Goal: Transaction & Acquisition: Purchase product/service

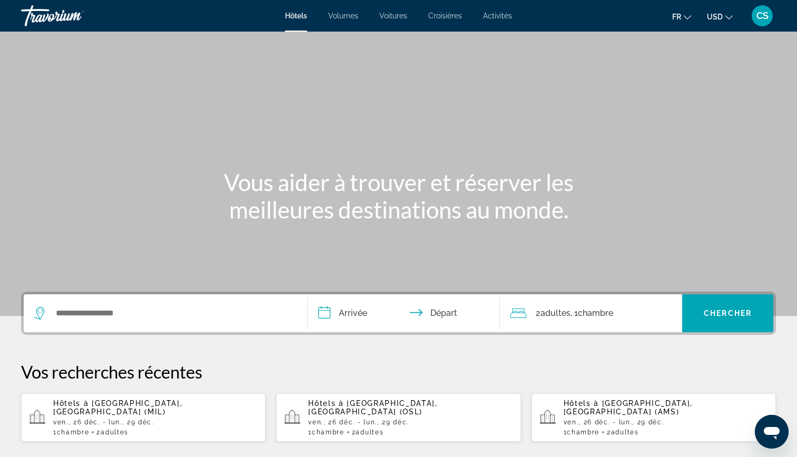
click at [717, 15] on span "USD" at bounding box center [715, 17] width 16 height 8
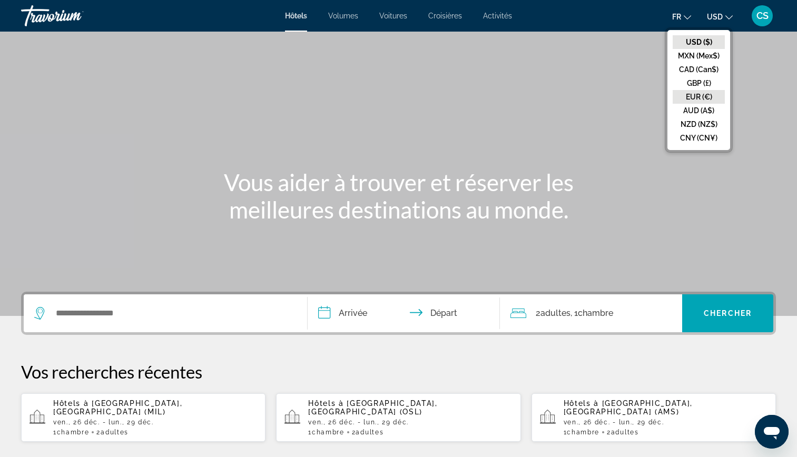
click at [701, 97] on button "EUR (€)" at bounding box center [699, 97] width 52 height 14
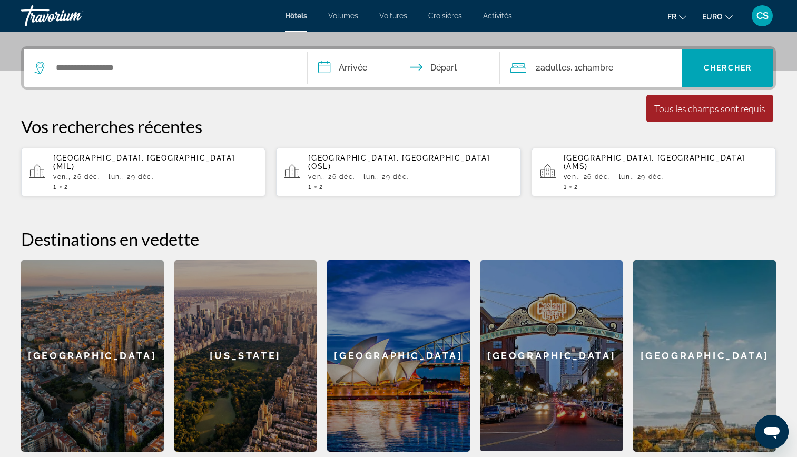
scroll to position [131, 0]
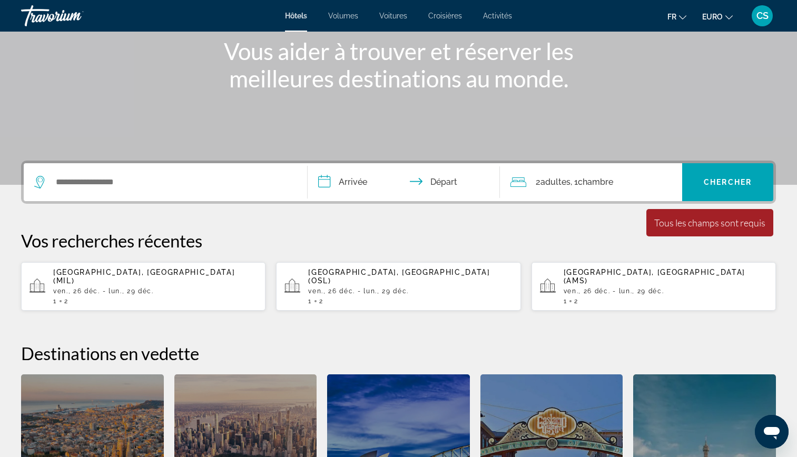
click at [220, 298] on div "1 2" at bounding box center [155, 301] width 204 height 7
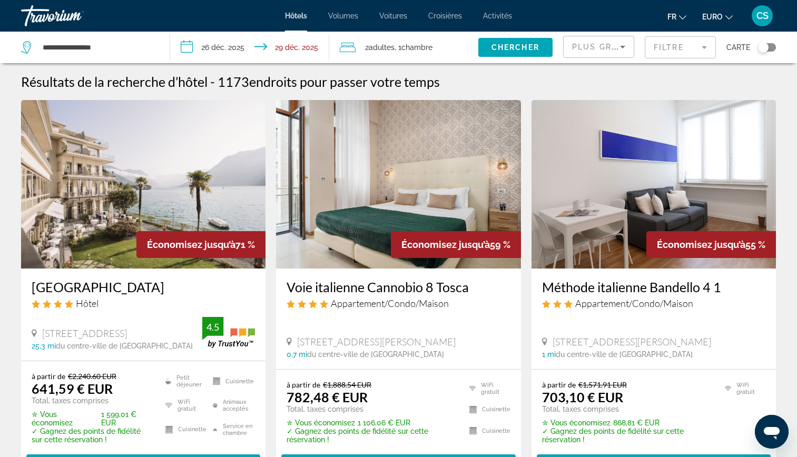
click at [609, 48] on span "Plus grandes économies" at bounding box center [635, 47] width 126 height 8
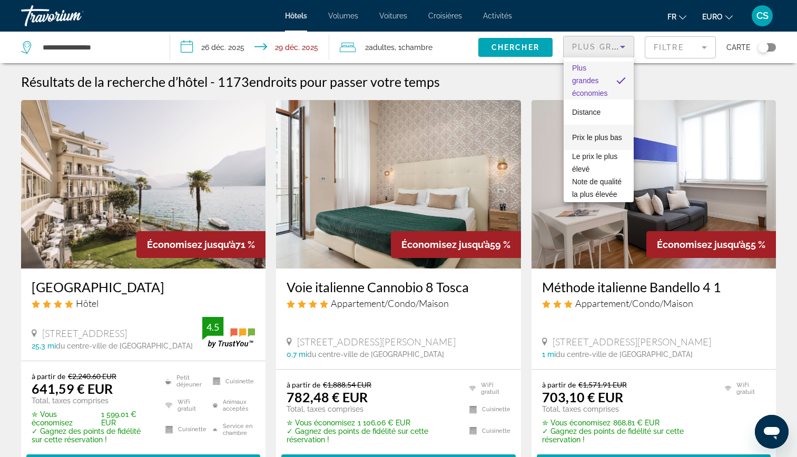
click at [586, 144] on span "Prix le plus bas" at bounding box center [597, 137] width 50 height 13
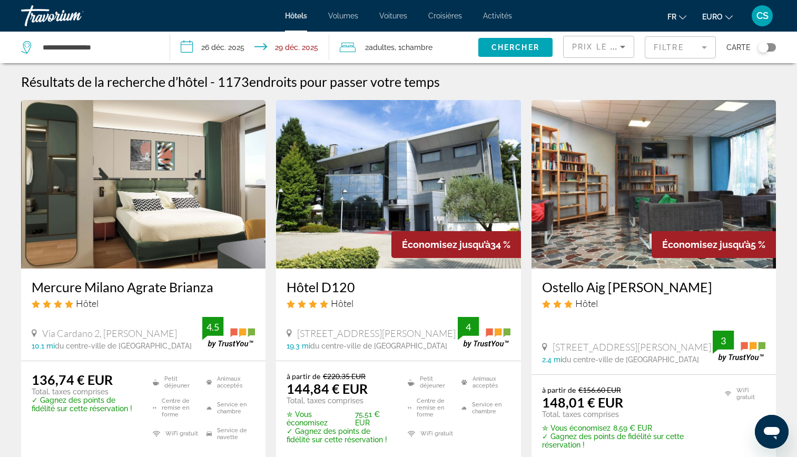
click at [664, 56] on mat-form-field "Filtre" at bounding box center [680, 47] width 71 height 22
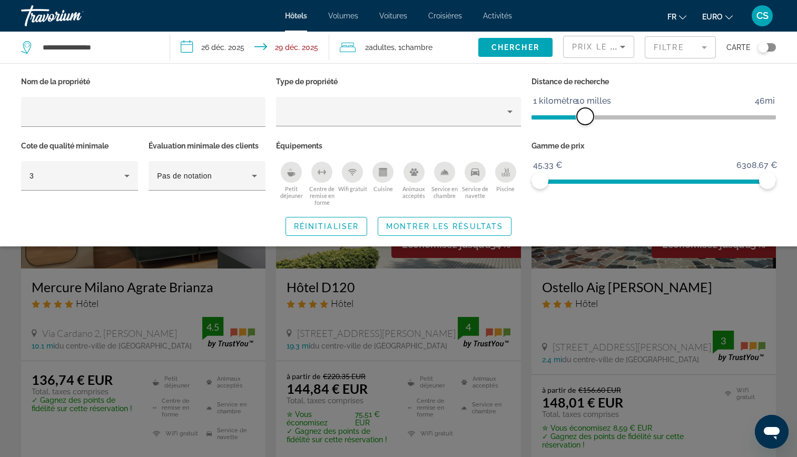
drag, startPoint x: 648, startPoint y: 118, endPoint x: 586, endPoint y: 121, distance: 62.8
click at [586, 121] on span "ngx-slider" at bounding box center [585, 116] width 17 height 17
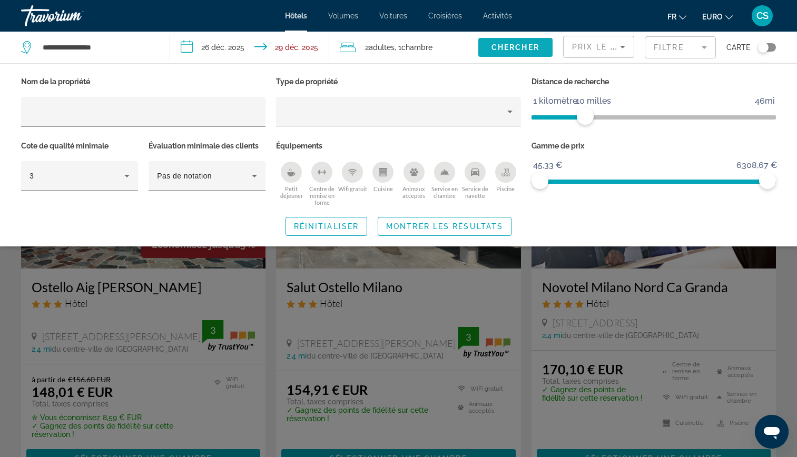
click at [529, 54] on span "Widget de recherche" at bounding box center [516, 47] width 74 height 25
click at [451, 232] on span "Widget de recherche" at bounding box center [444, 226] width 133 height 25
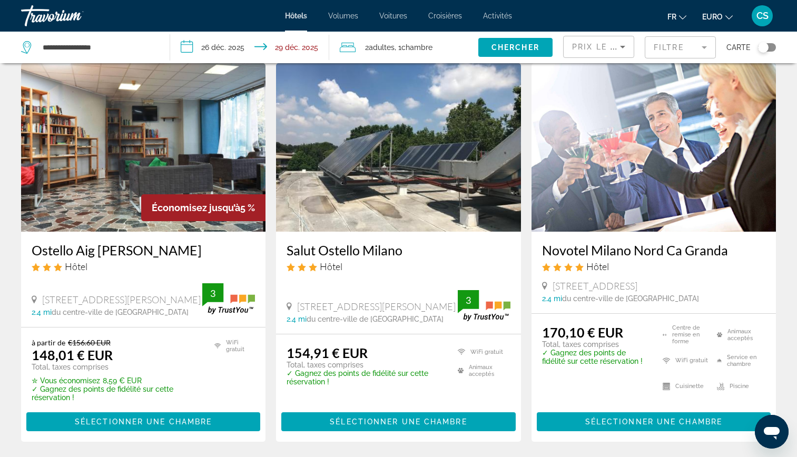
scroll to position [37, 0]
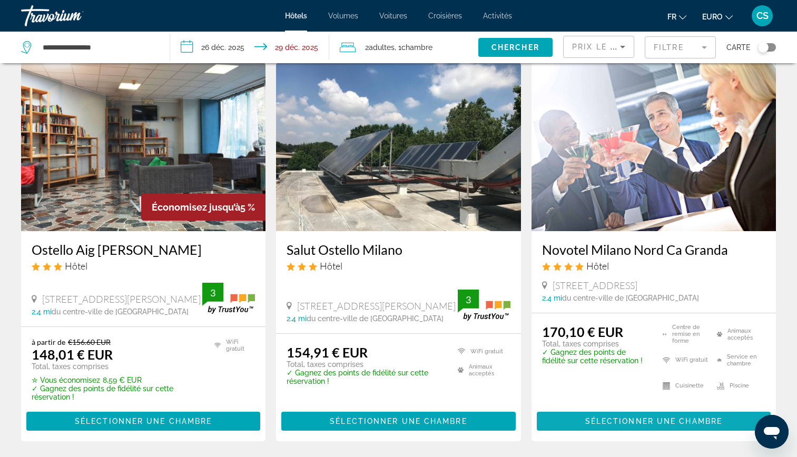
click at [635, 424] on span "Sélectionner une chambre" at bounding box center [654, 421] width 137 height 8
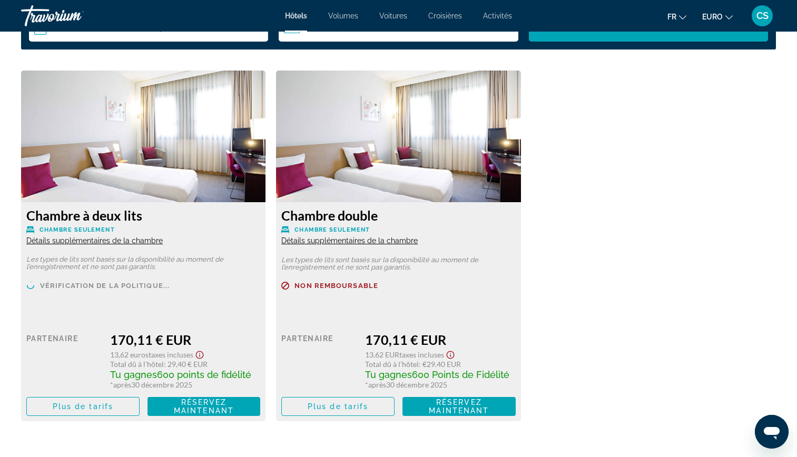
scroll to position [1422, 0]
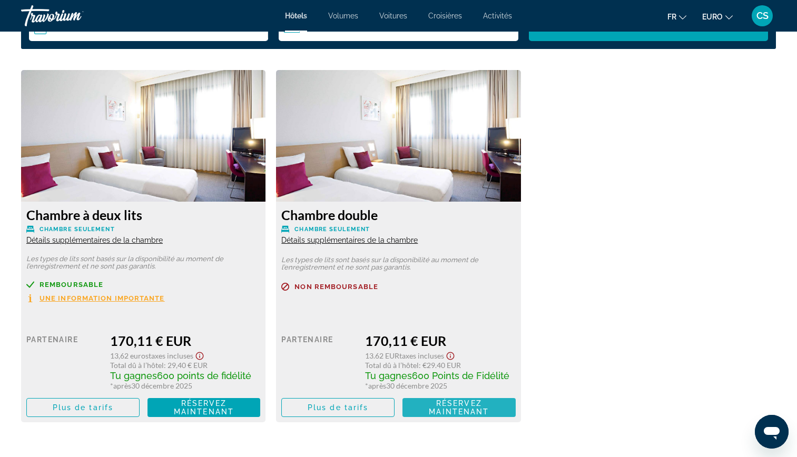
click at [473, 405] on span "Réservez maintenant" at bounding box center [459, 408] width 60 height 17
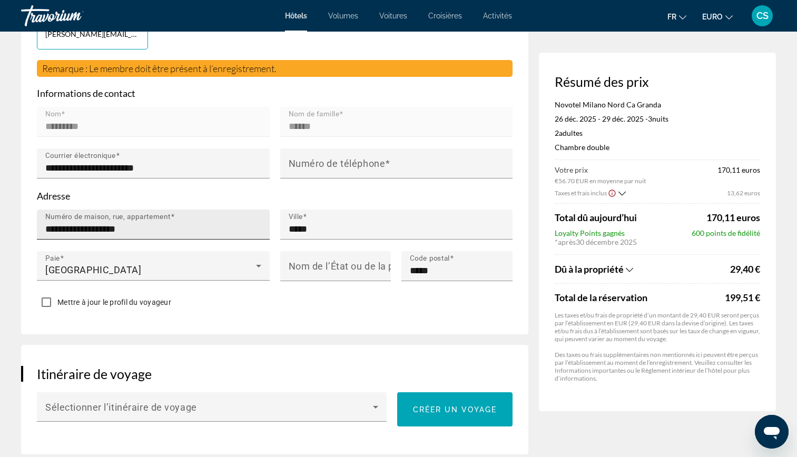
scroll to position [304, 0]
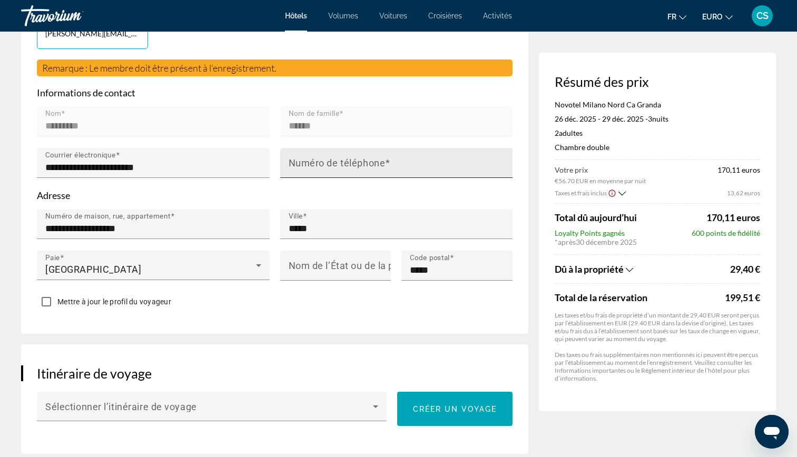
click at [311, 169] on input "Numéro de téléphone" at bounding box center [400, 167] width 222 height 13
type input "**********"
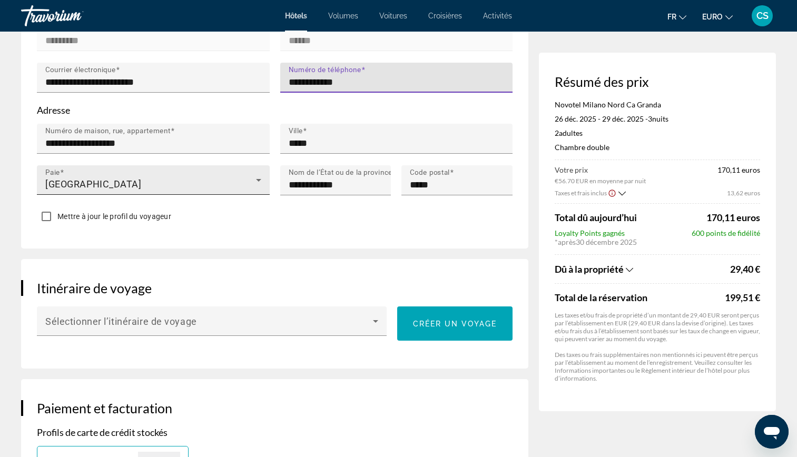
scroll to position [401, 0]
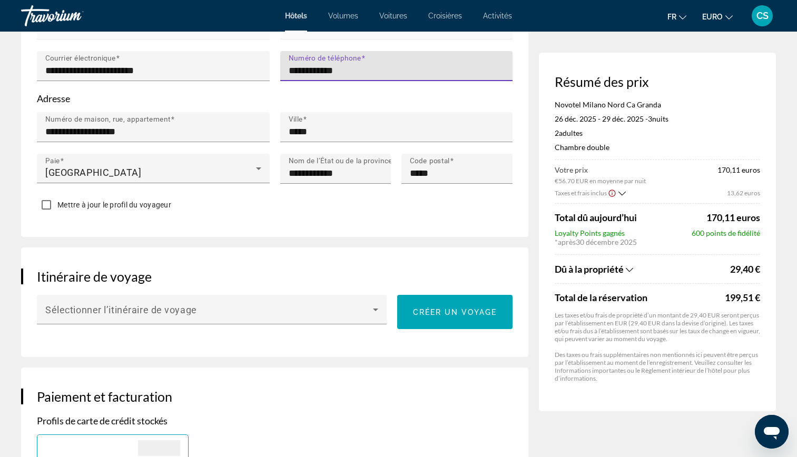
click at [119, 201] on span "Mettre à jour le profil du voyageur" at bounding box center [114, 205] width 114 height 8
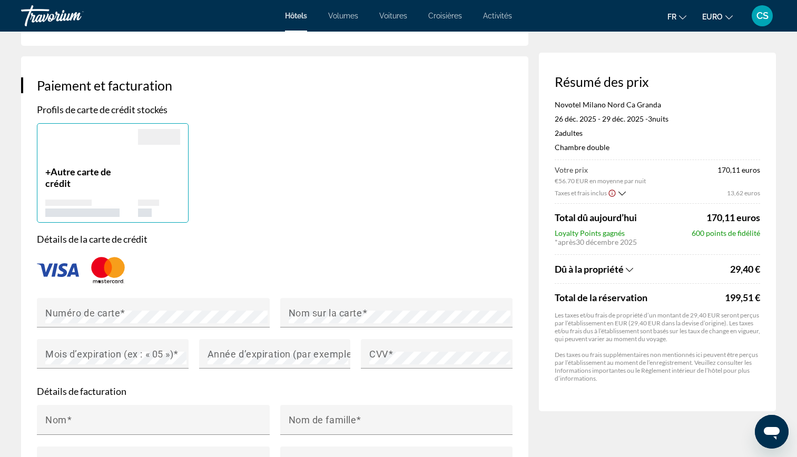
scroll to position [713, 0]
click at [128, 330] on div "Contenu principal" at bounding box center [153, 333] width 233 height 12
click at [299, 310] on mat-label "Nom sur la carte" at bounding box center [326, 311] width 74 height 11
click at [124, 352] on mat-label "Mois d’expiration (ex : « 05 »)" at bounding box center [109, 352] width 128 height 11
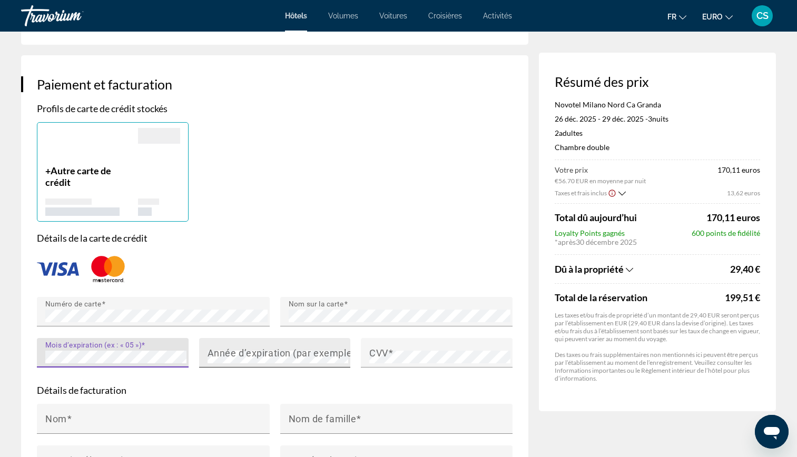
click at [219, 347] on mat-label "Année d’expiration (par exemple « 2030 »)" at bounding box center [301, 352] width 187 height 11
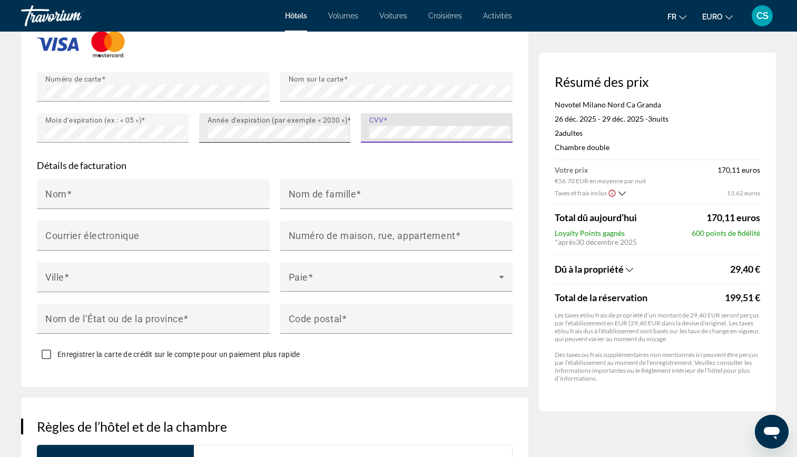
scroll to position [939, 0]
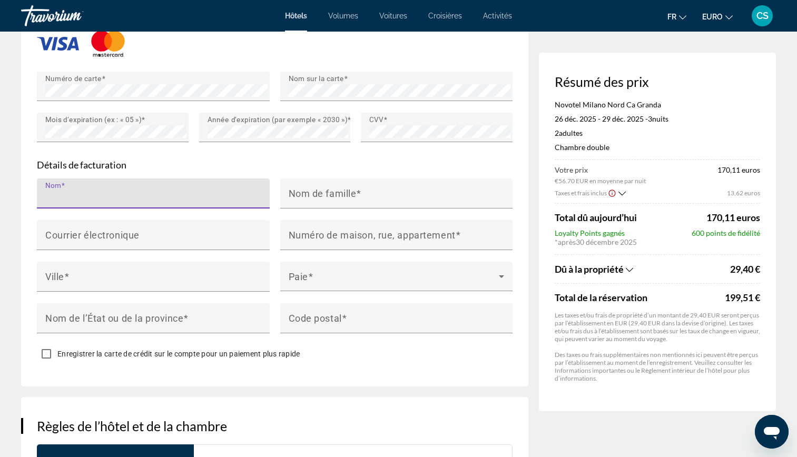
click at [135, 200] on input "Nom" at bounding box center [156, 198] width 222 height 13
type input "*********"
type input "******"
type input "*****"
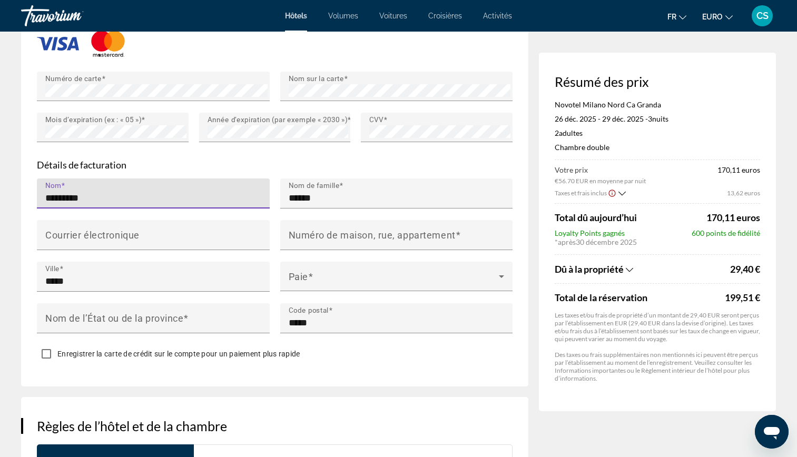
drag, startPoint x: 180, startPoint y: 193, endPoint x: 0, endPoint y: 205, distance: 180.6
type input "******"
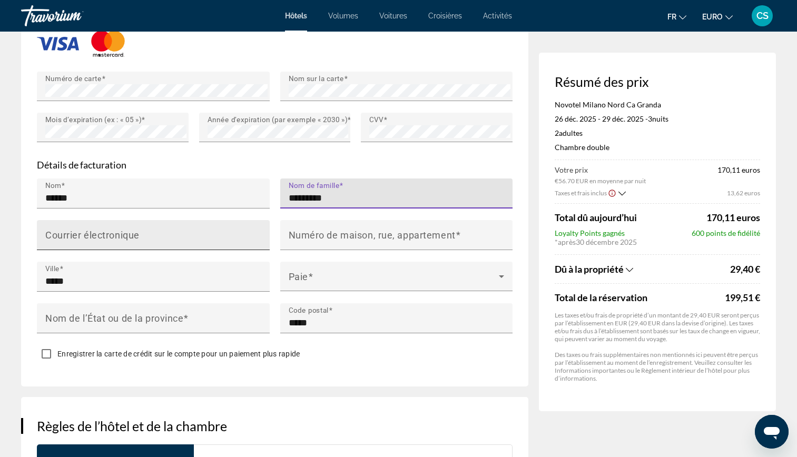
type input "*********"
click at [104, 225] on div "Courrier électronique" at bounding box center [156, 235] width 222 height 30
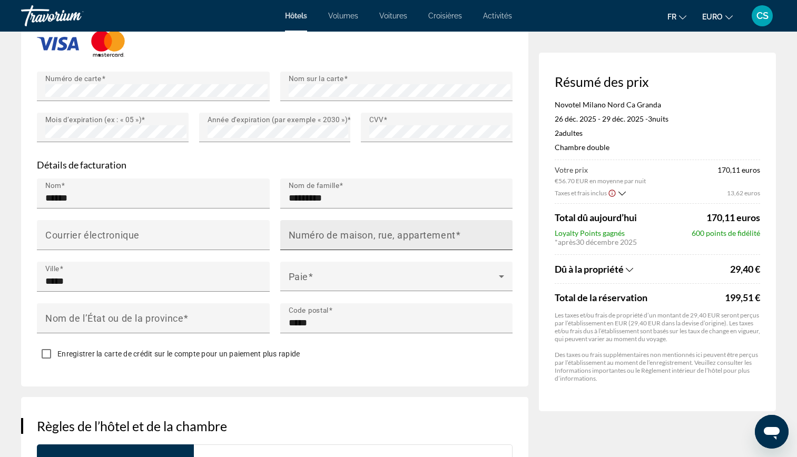
click at [324, 237] on mat-label "Numéro de maison, rue, appartement" at bounding box center [372, 234] width 167 height 11
click at [324, 237] on input "Numéro de maison, rue, appartement" at bounding box center [400, 239] width 222 height 13
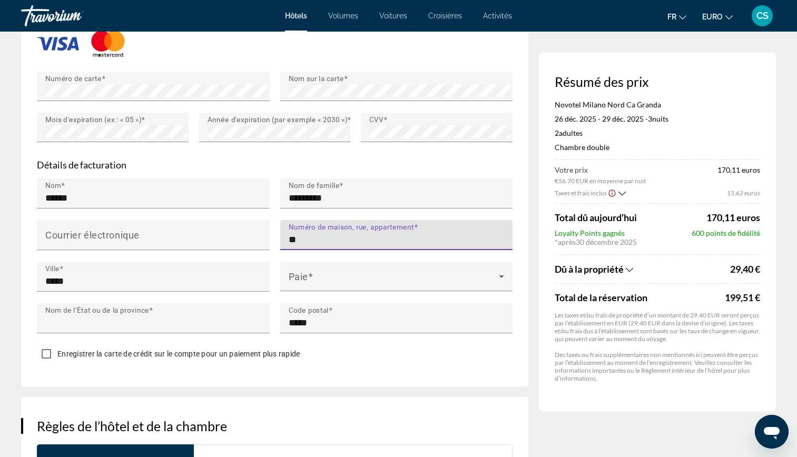
type input "**********"
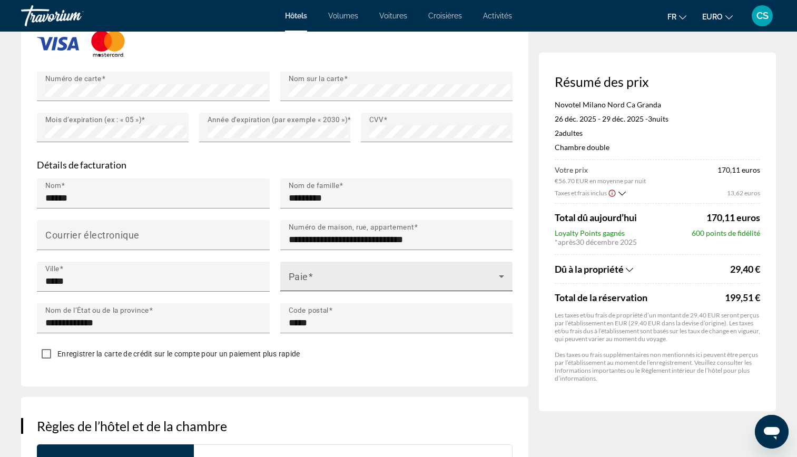
click at [316, 268] on div "Paie" at bounding box center [397, 277] width 216 height 30
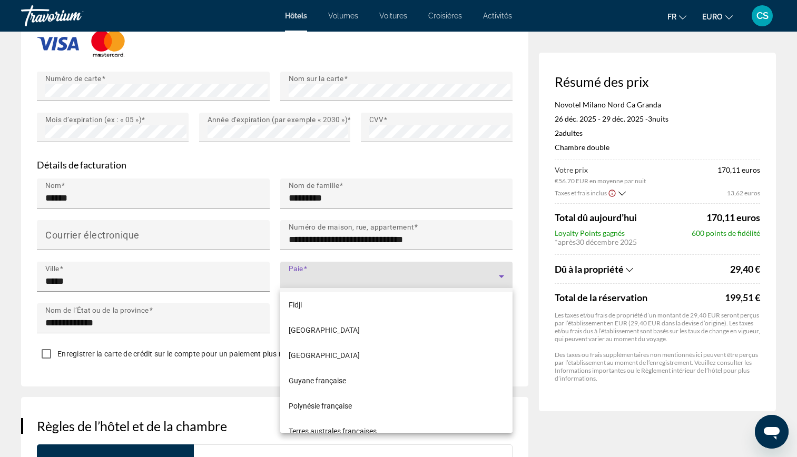
scroll to position [1898, 0]
click at [358, 359] on mat-option "[GEOGRAPHIC_DATA]" at bounding box center [396, 355] width 233 height 25
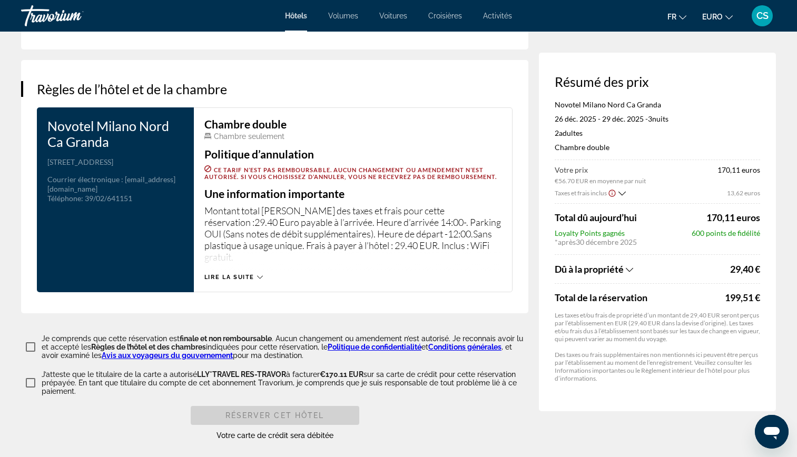
scroll to position [1277, 0]
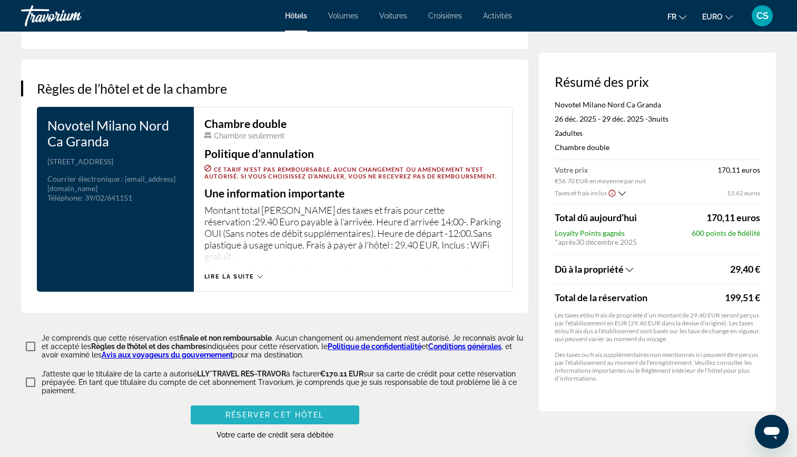
click at [236, 411] on span "Réserver cet hôtel" at bounding box center [275, 415] width 99 height 8
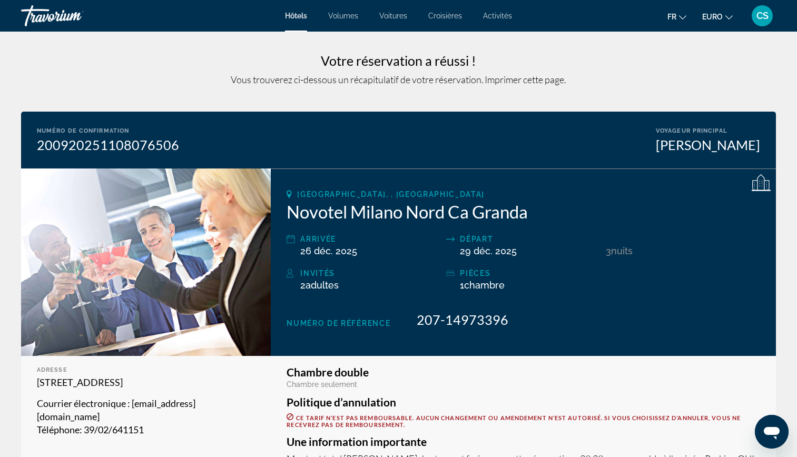
click at [768, 20] on span "CS" at bounding box center [763, 16] width 12 height 11
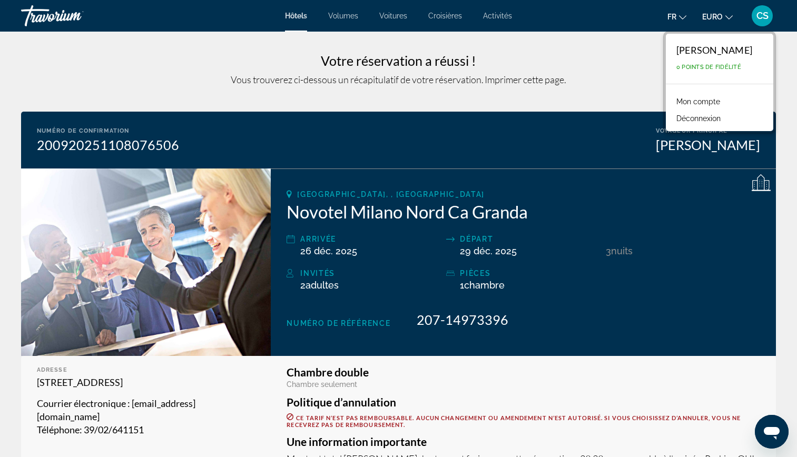
click at [708, 53] on div "[PERSON_NAME]" at bounding box center [715, 50] width 76 height 12
click at [693, 101] on link "Mon compte" at bounding box center [698, 102] width 54 height 14
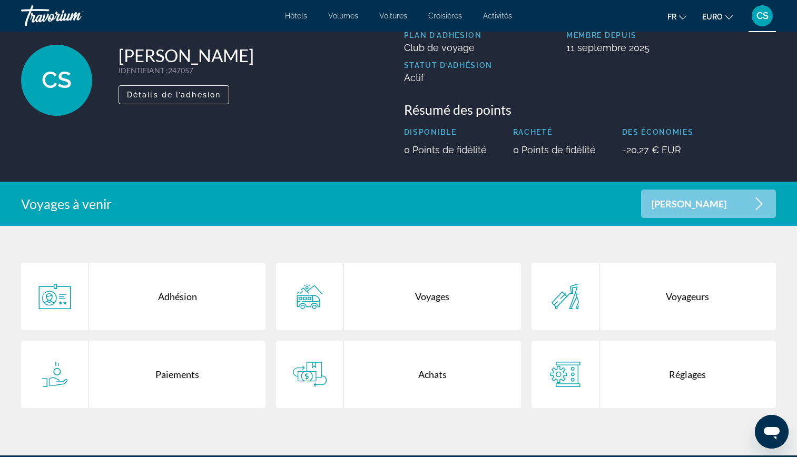
scroll to position [84, 0]
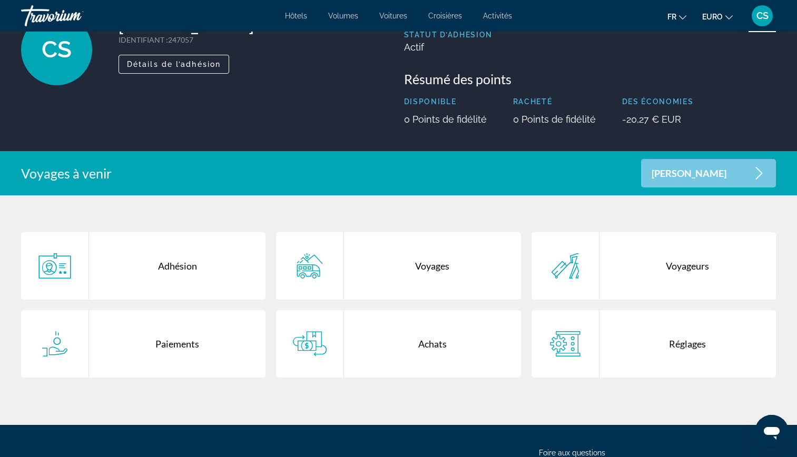
click at [415, 265] on div "Voyages" at bounding box center [432, 265] width 177 height 67
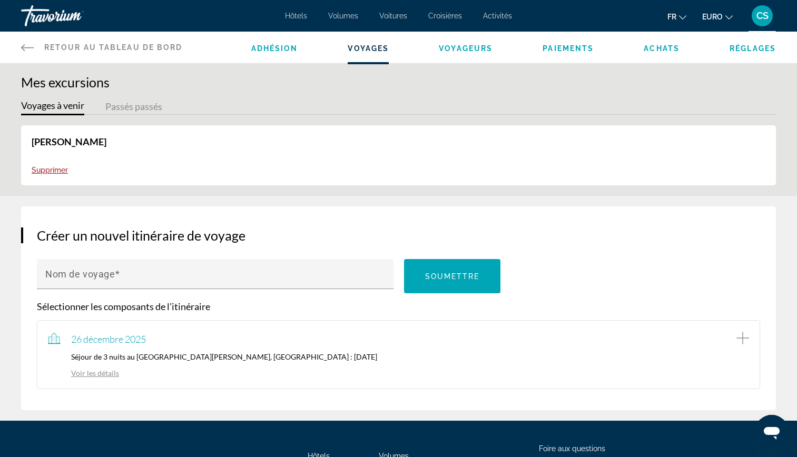
click at [48, 167] on span "Supprimer" at bounding box center [50, 170] width 36 height 8
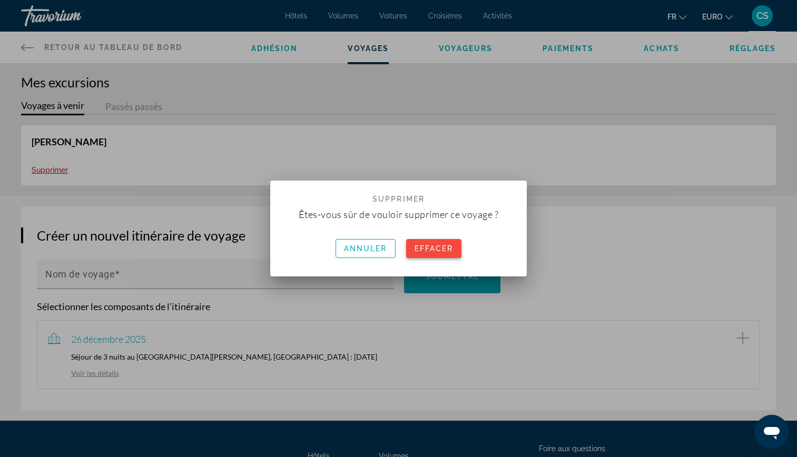
click at [432, 254] on span at bounding box center [434, 248] width 56 height 25
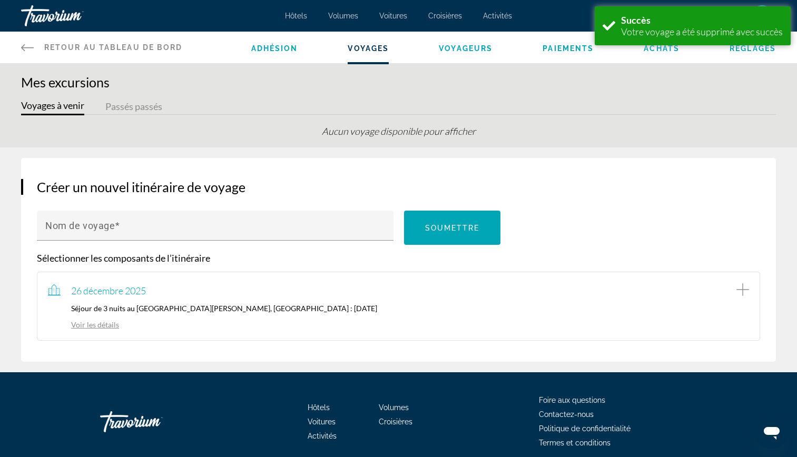
click at [94, 326] on link "Voir les détails" at bounding box center [83, 324] width 71 height 9
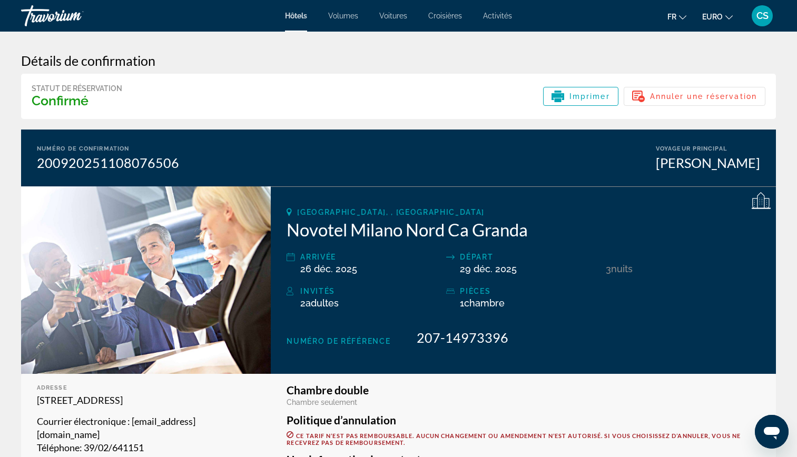
click at [303, 17] on span "Hôtels" at bounding box center [296, 16] width 22 height 8
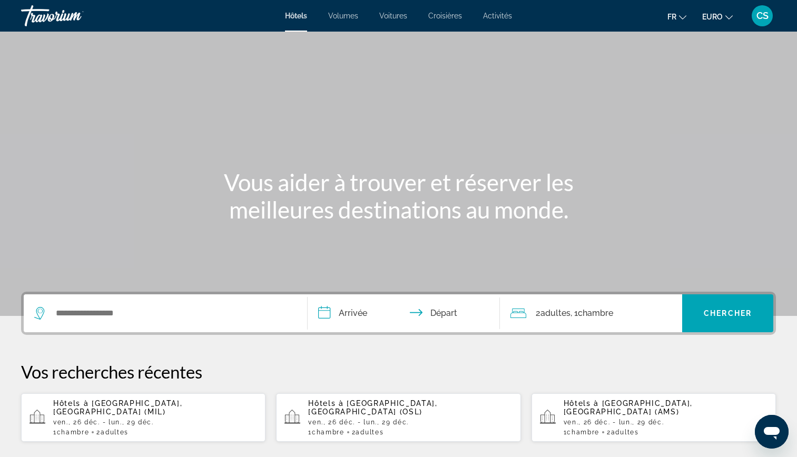
click at [773, 12] on div "CS" at bounding box center [762, 15] width 21 height 21
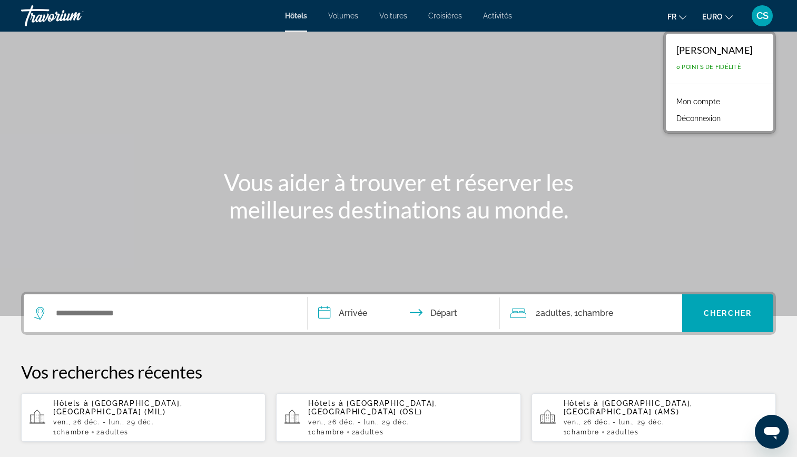
click at [699, 100] on link "Mon compte" at bounding box center [698, 102] width 54 height 14
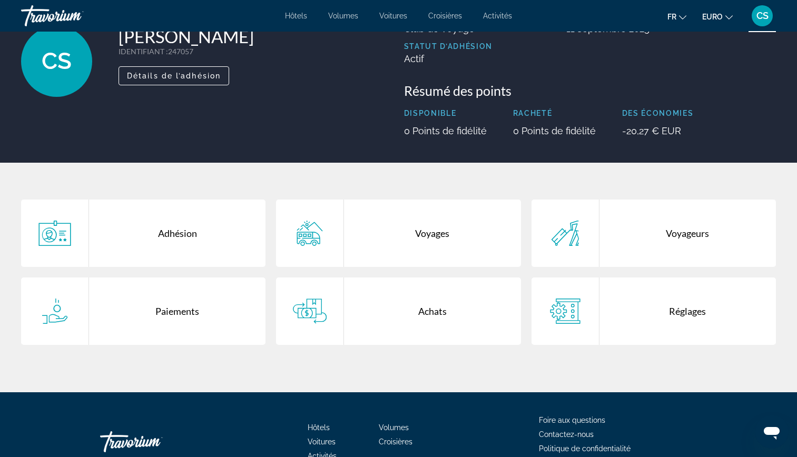
scroll to position [76, 0]
